Goal: Information Seeking & Learning: Learn about a topic

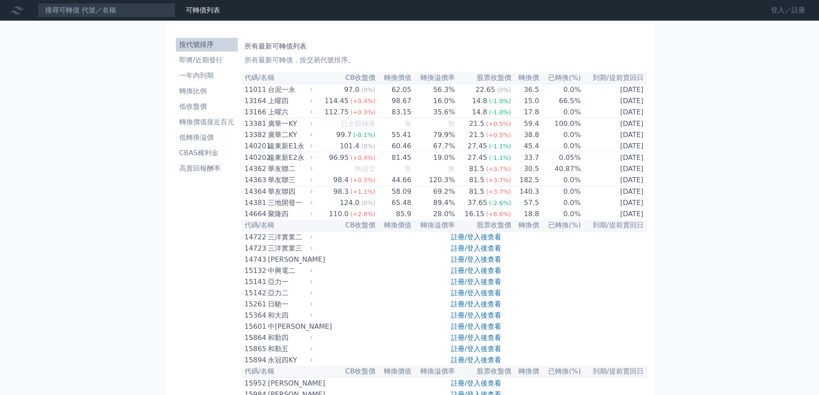
click at [777, 15] on link "登入／註冊" at bounding box center [788, 10] width 48 height 14
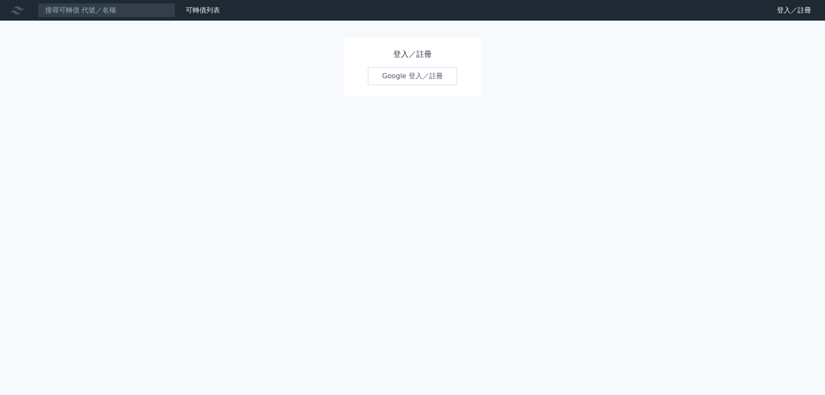
click at [421, 85] on link "Google 登入／註冊" at bounding box center [412, 76] width 89 height 18
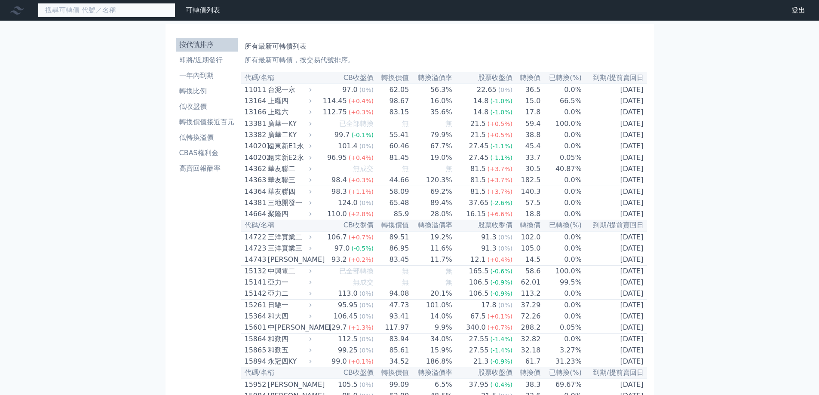
click at [100, 14] on input at bounding box center [107, 10] width 138 height 15
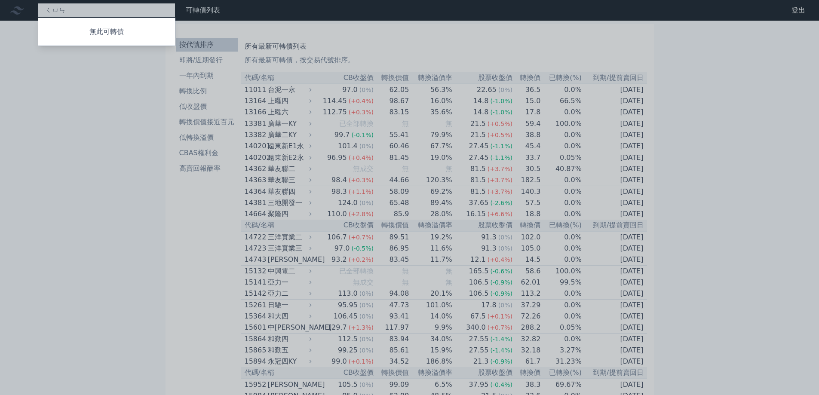
type input "群"
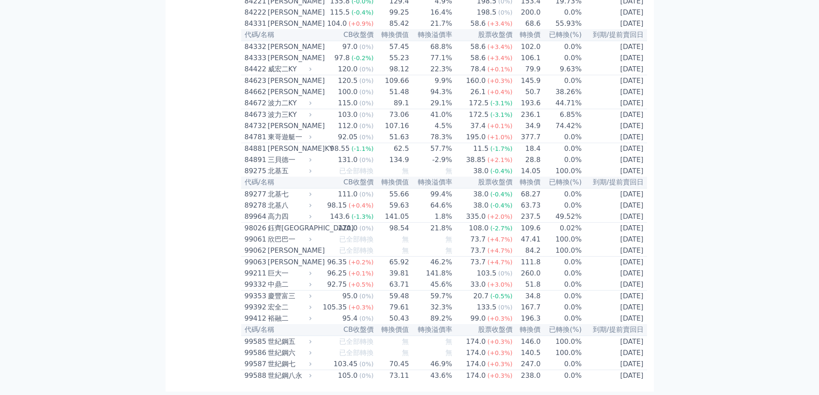
scroll to position [4816, 0]
